Goal: Download file/media

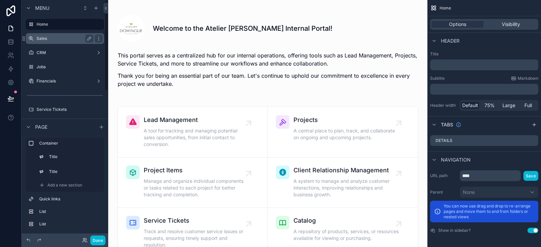
click at [48, 33] on div "Sales" at bounding box center [65, 38] width 76 height 11
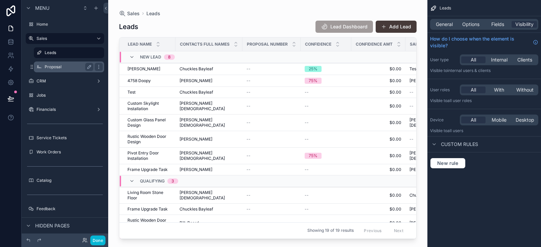
click at [59, 62] on div "Proposal" at bounding box center [69, 67] width 68 height 11
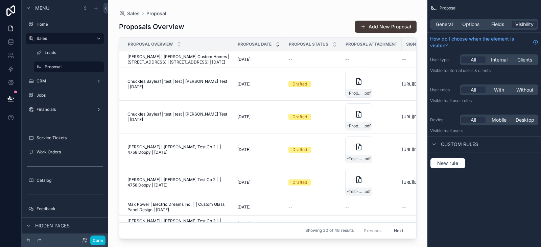
click at [199, 84] on div at bounding box center [267, 119] width 319 height 239
click at [190, 83] on span "Chuckles Bayleaf | test | test | [PERSON_NAME] Test | [DATE]" at bounding box center [178, 84] width 102 height 11
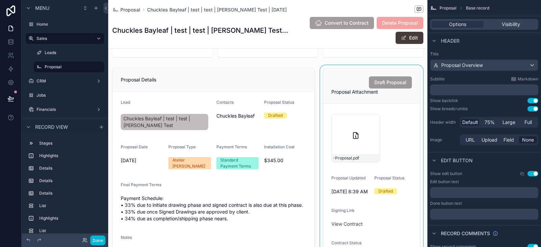
scroll to position [66, 0]
click at [339, 125] on div at bounding box center [372, 168] width 106 height 207
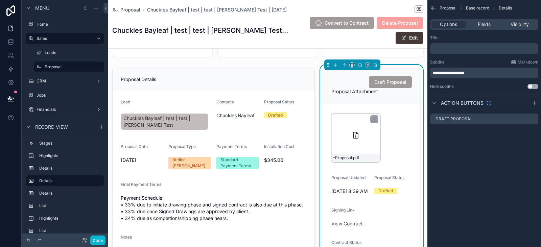
click at [344, 133] on div "-Proposal .pdf" at bounding box center [355, 138] width 49 height 49
